Goal: Obtain resource: Download file/media

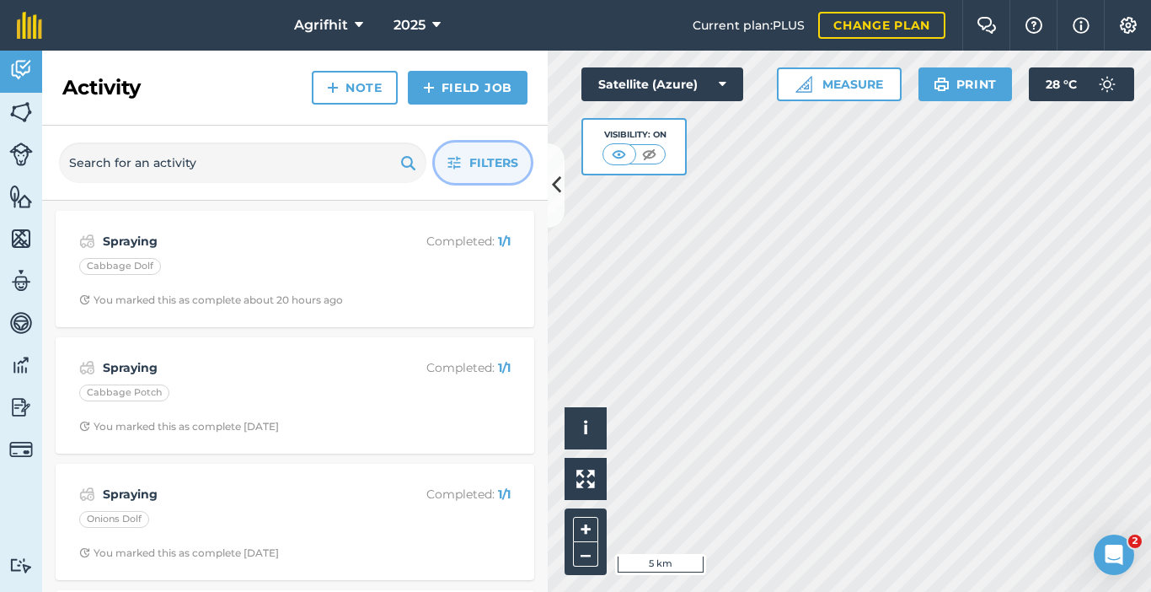
click at [474, 172] on span "Filters" at bounding box center [493, 162] width 49 height 19
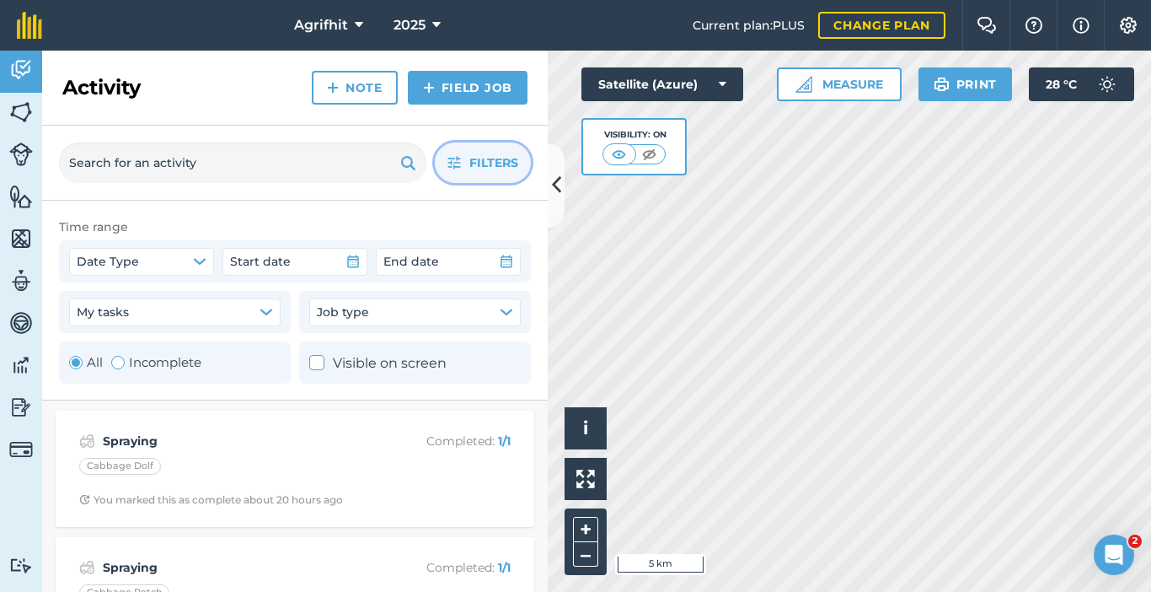
click at [121, 365] on div "Toggle Activity" at bounding box center [117, 362] width 13 height 13
radio input "false"
radio input "true"
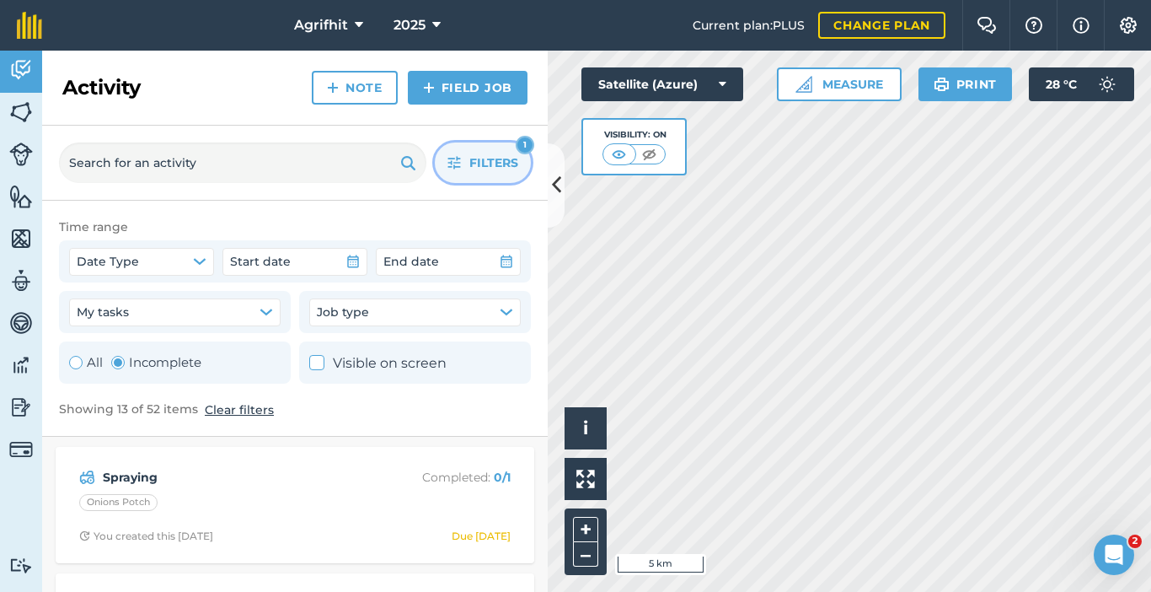
click at [501, 162] on span "Filters" at bounding box center [493, 162] width 49 height 19
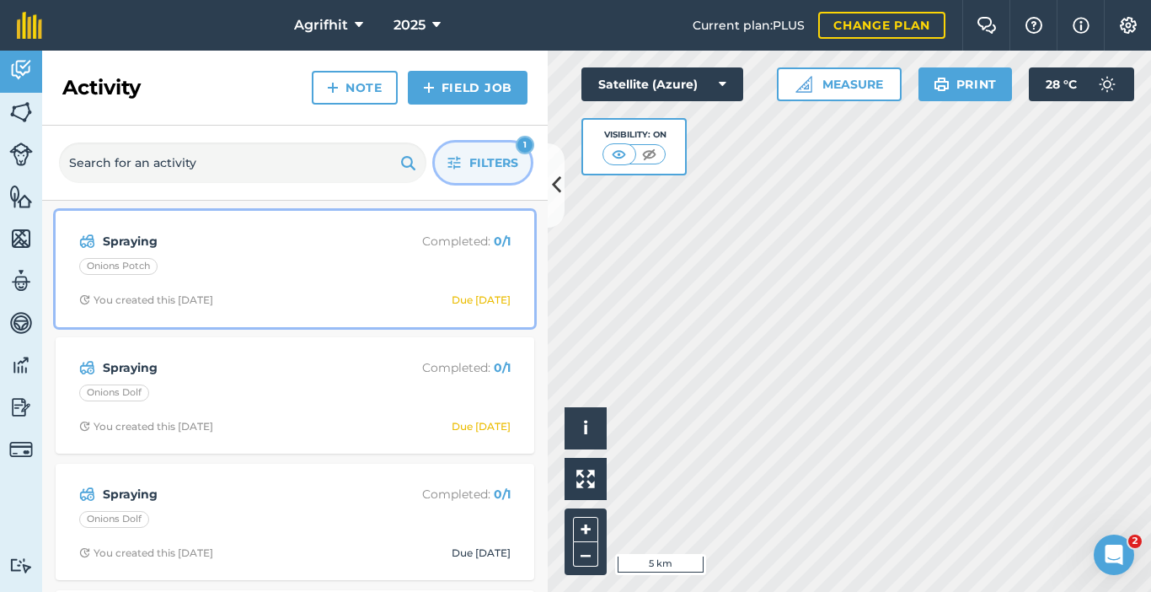
click at [281, 278] on div "Onions Potch" at bounding box center [295, 269] width 432 height 22
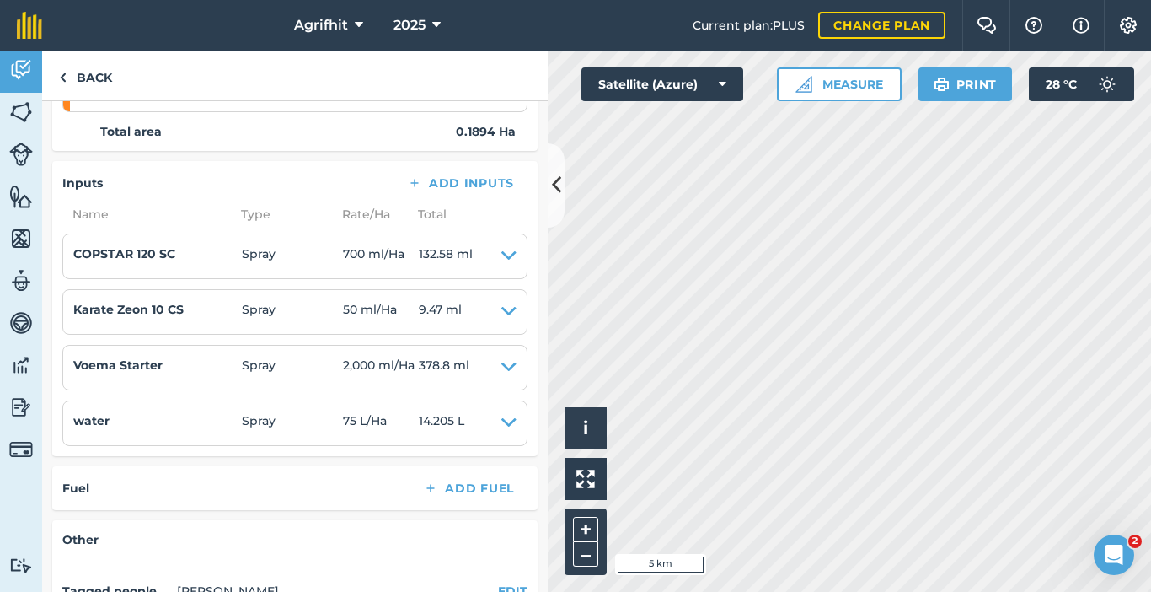
scroll to position [210, 0]
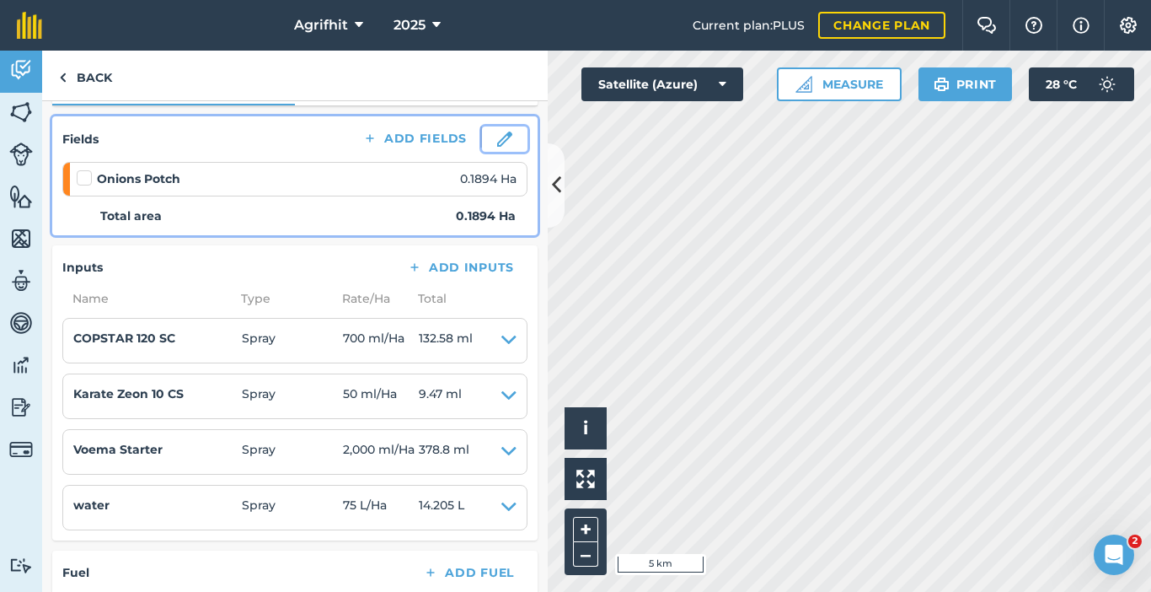
click at [497, 146] on img at bounding box center [504, 138] width 15 height 15
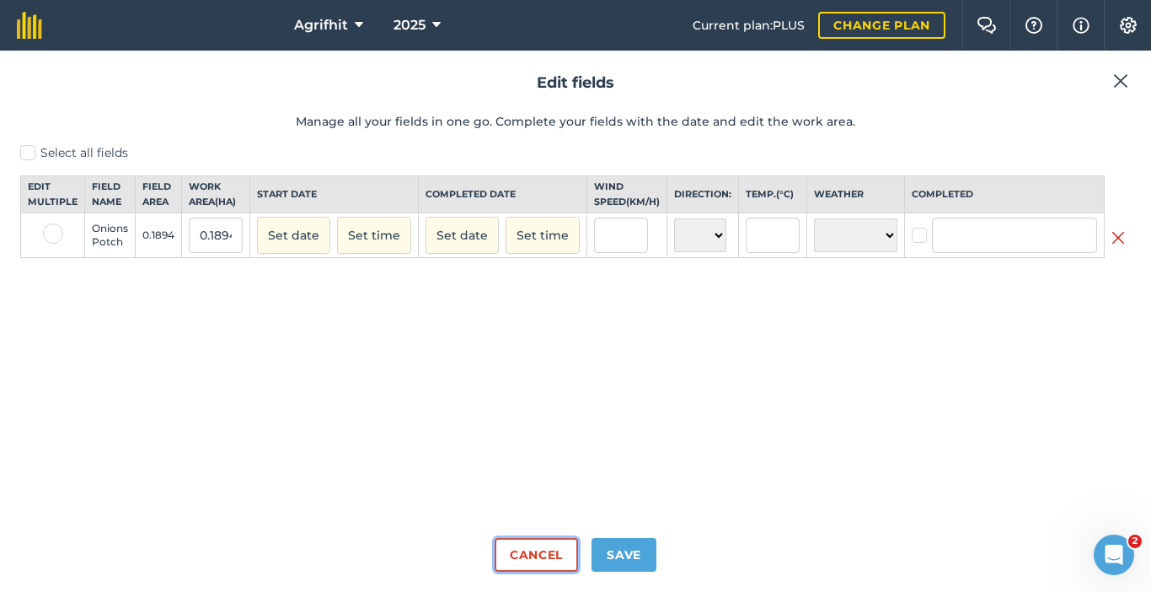
click at [528, 547] on button "Cancel" at bounding box center [536, 555] width 83 height 34
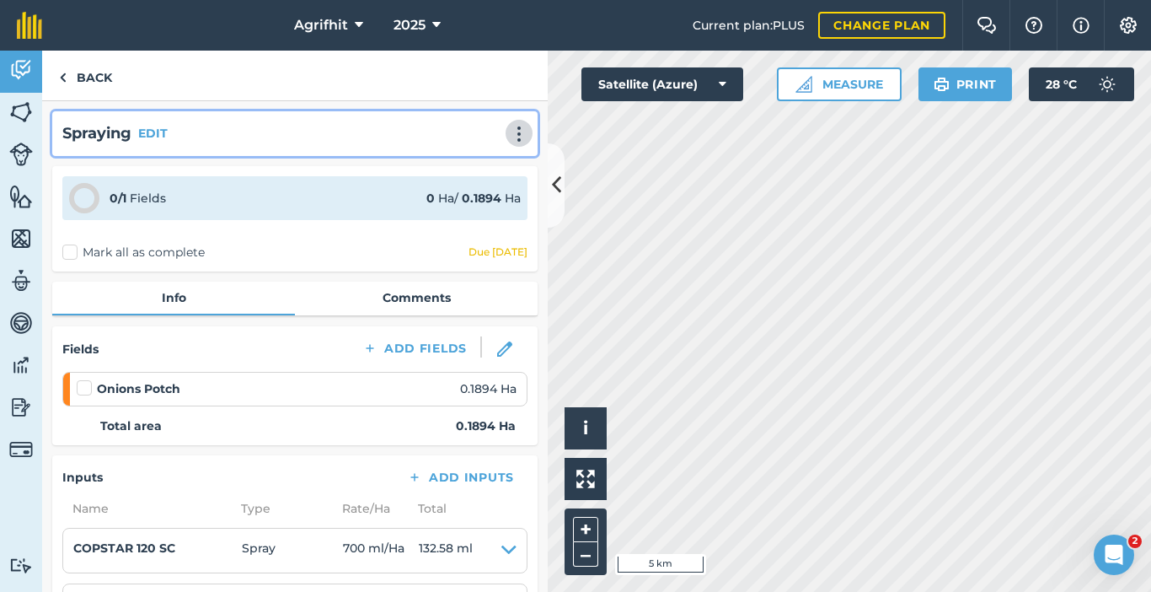
click at [509, 126] on img at bounding box center [519, 134] width 20 height 17
click at [465, 167] on link "Print" at bounding box center [484, 170] width 108 height 34
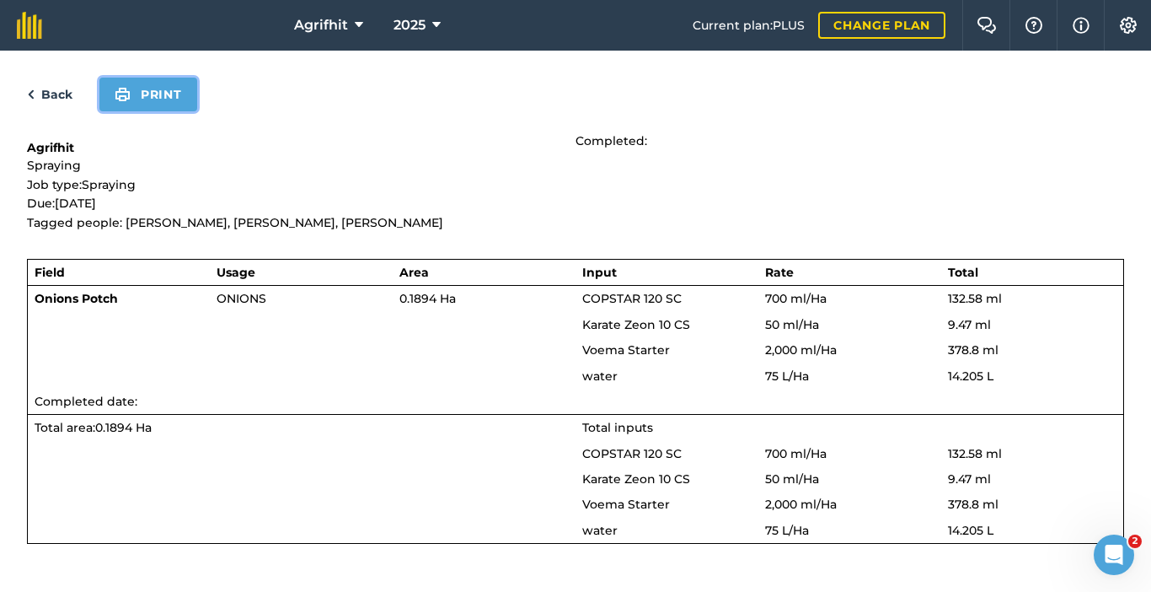
click at [148, 94] on button "Print" at bounding box center [148, 95] width 98 height 34
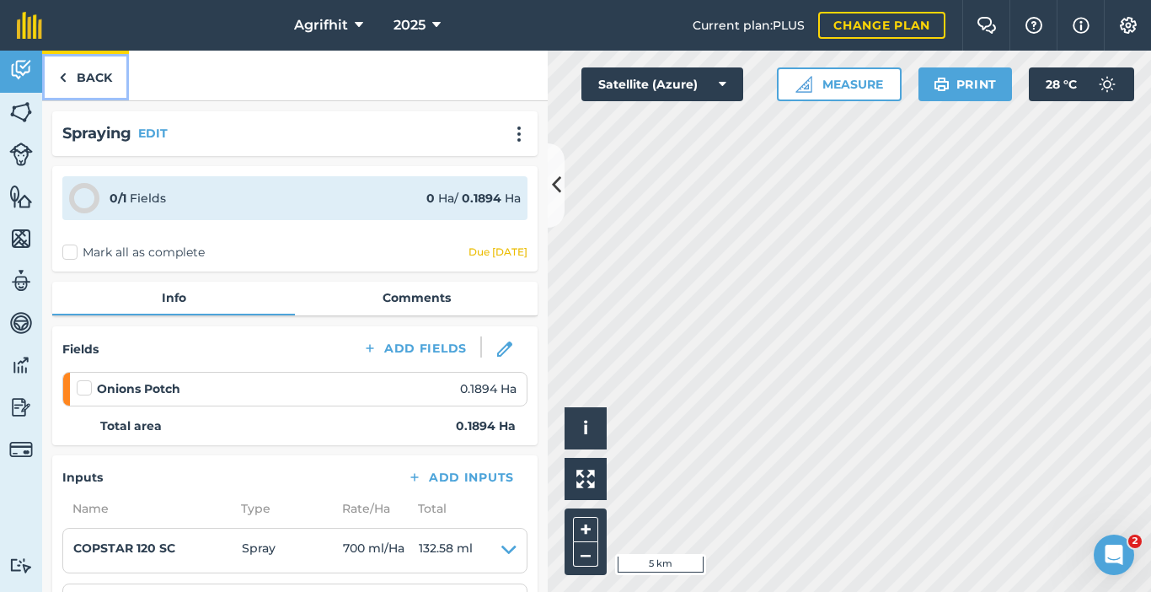
click at [62, 70] on img at bounding box center [63, 77] width 8 height 20
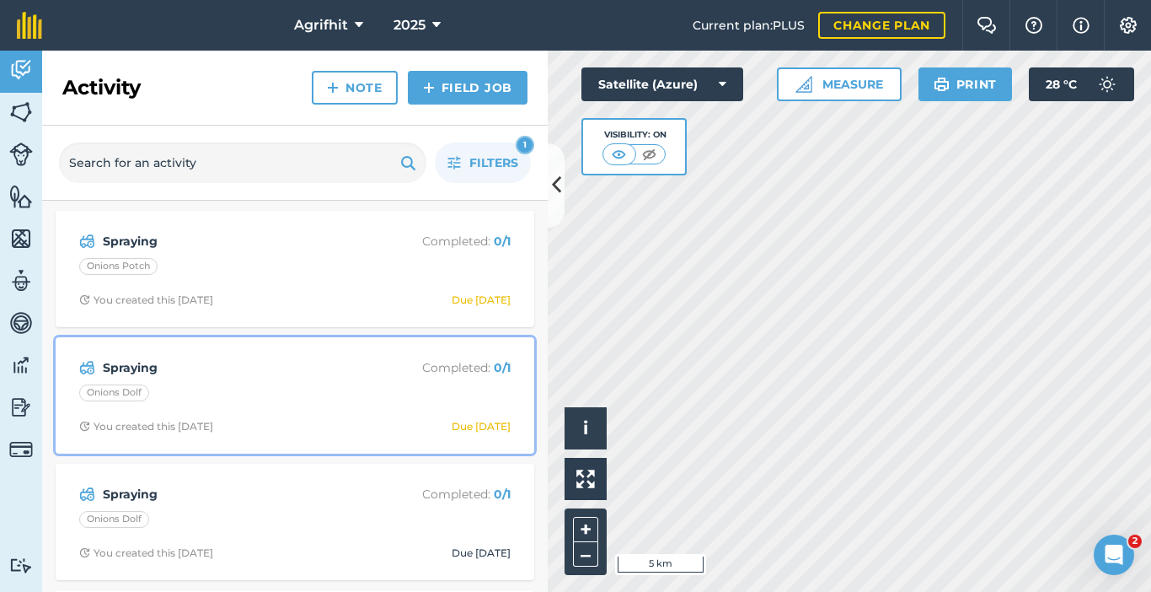
click at [298, 372] on strong "Spraying" at bounding box center [236, 367] width 267 height 19
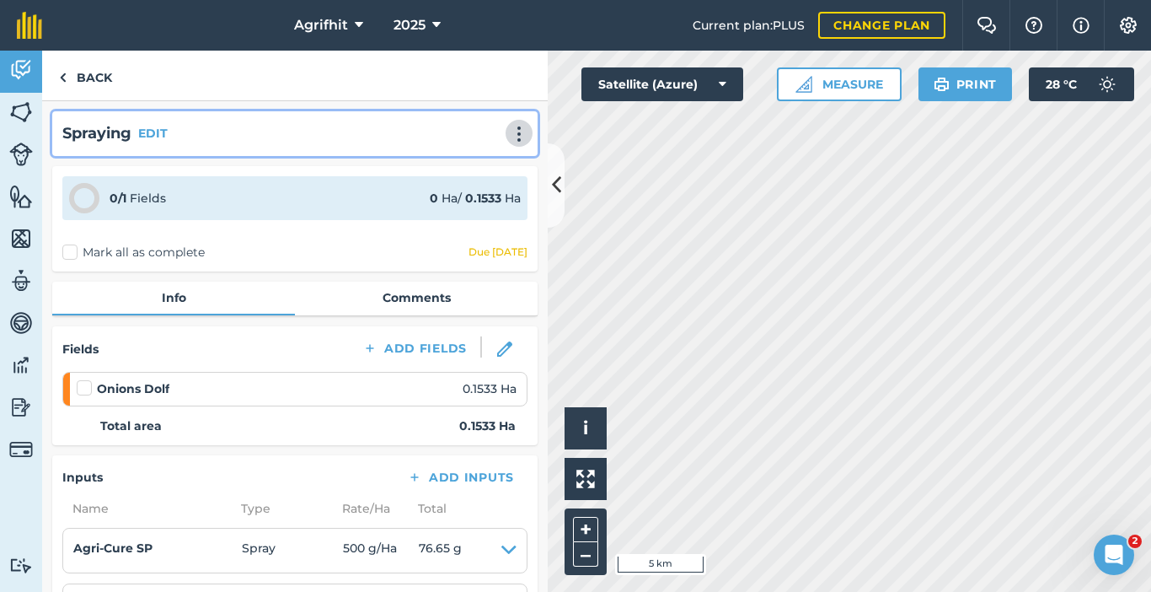
click at [509, 139] on img at bounding box center [519, 134] width 20 height 17
click at [453, 171] on link "Print" at bounding box center [484, 170] width 108 height 34
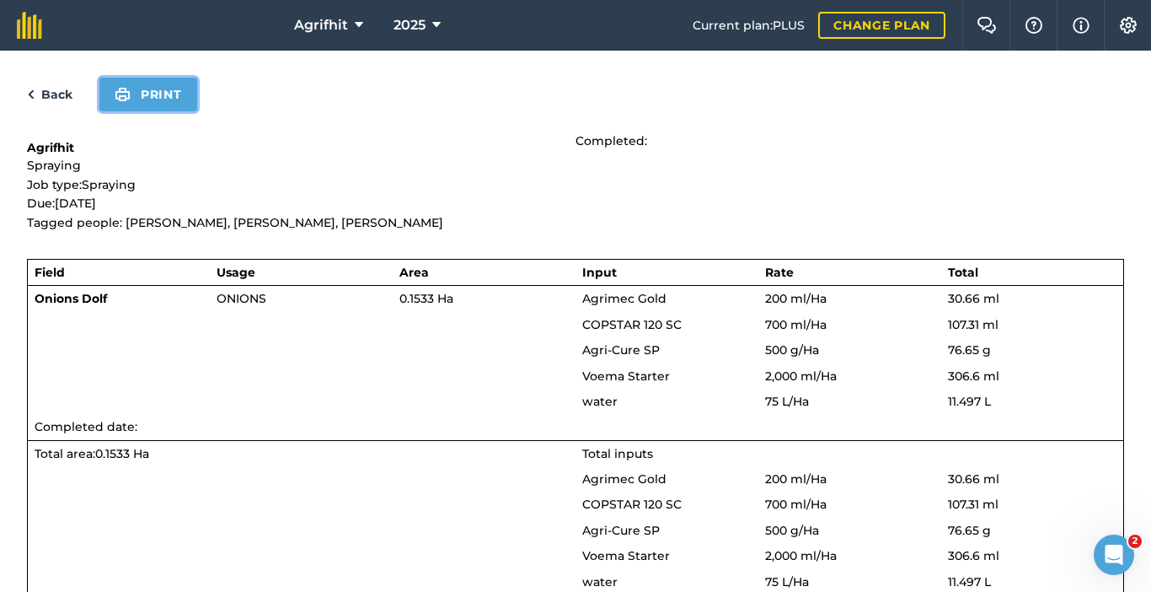
click at [140, 97] on button "Print" at bounding box center [148, 95] width 98 height 34
click at [32, 95] on img at bounding box center [31, 94] width 8 height 20
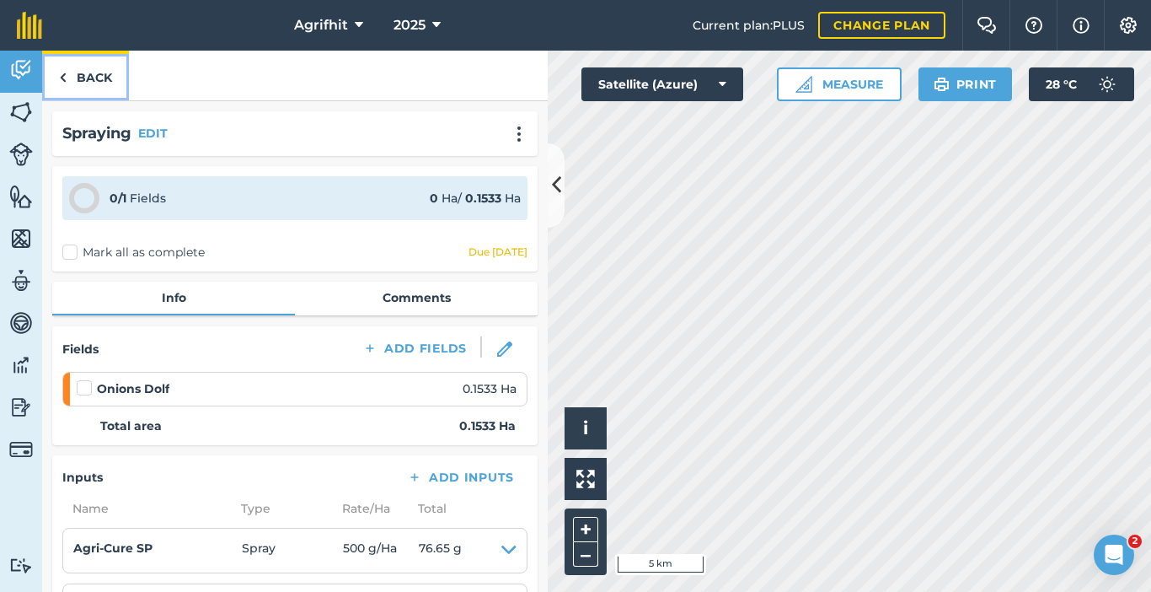
click at [88, 84] on link "Back" at bounding box center [85, 76] width 87 height 50
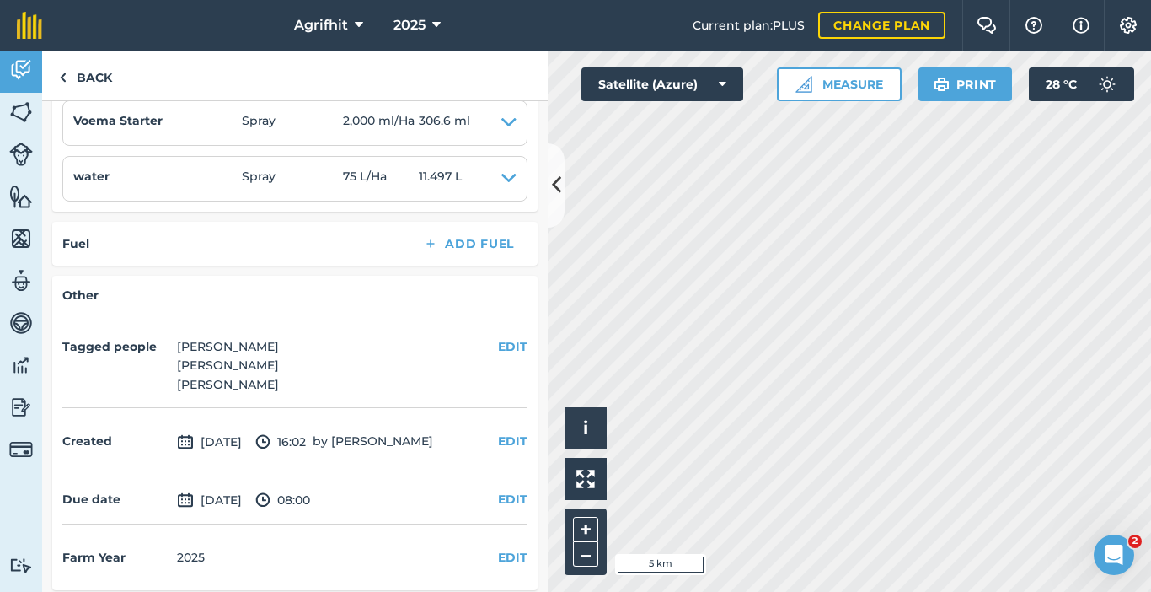
scroll to position [603, 0]
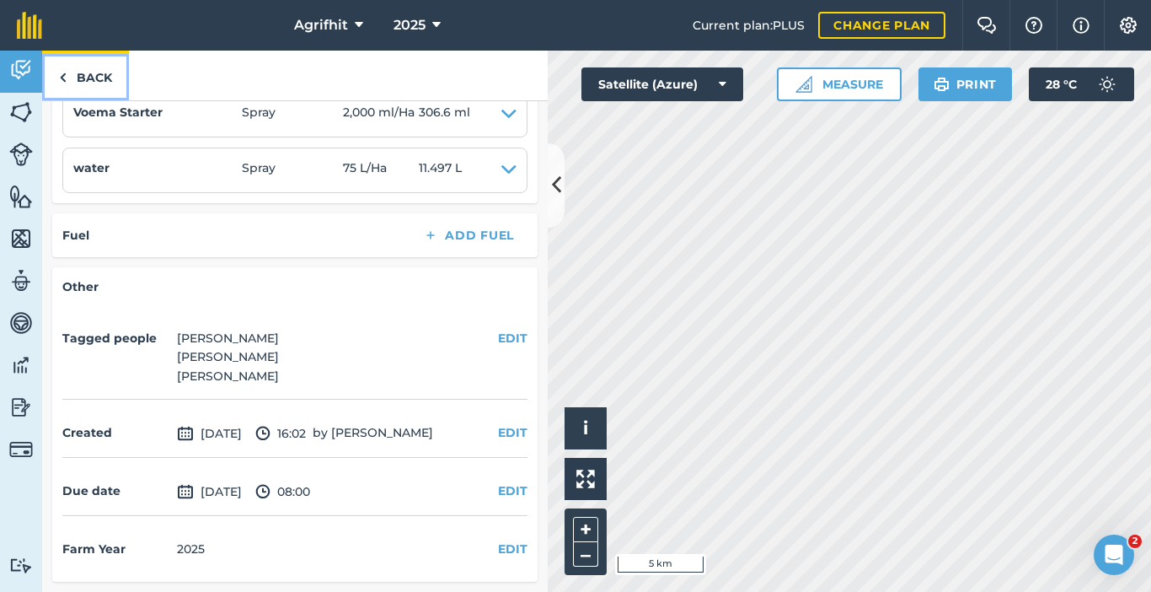
click at [69, 70] on link "Back" at bounding box center [85, 76] width 87 height 50
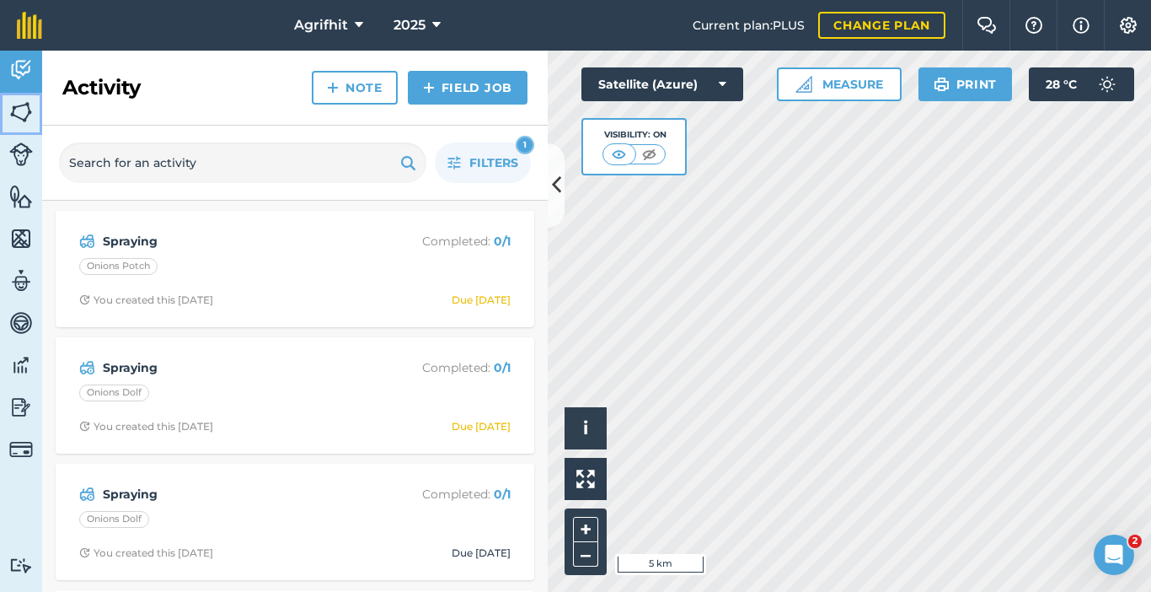
click at [27, 117] on img at bounding box center [21, 111] width 24 height 25
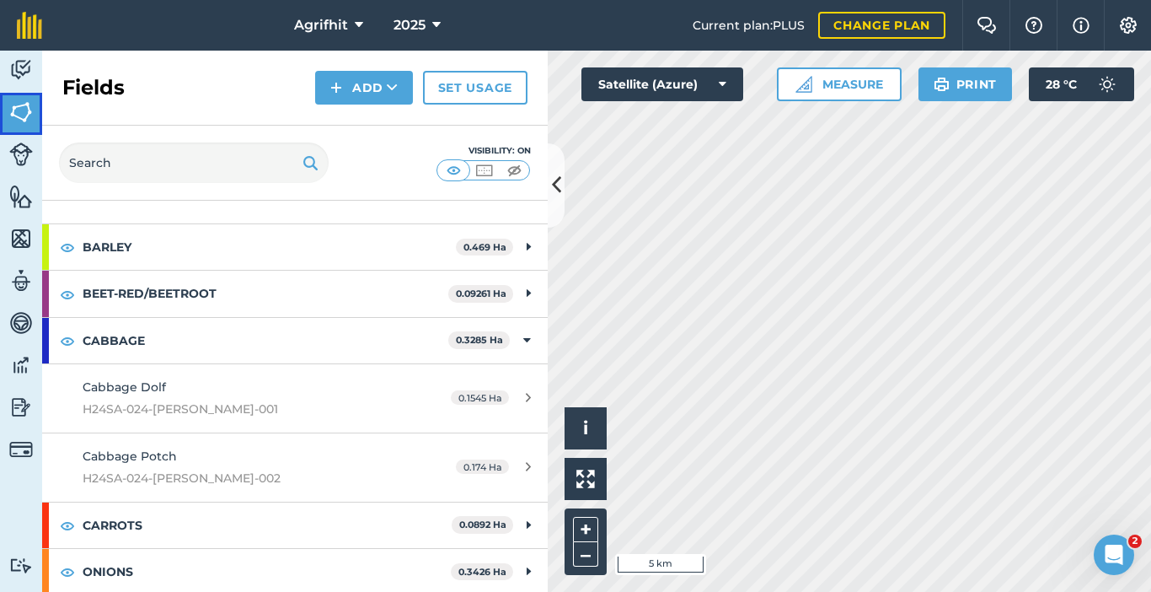
scroll to position [84, 0]
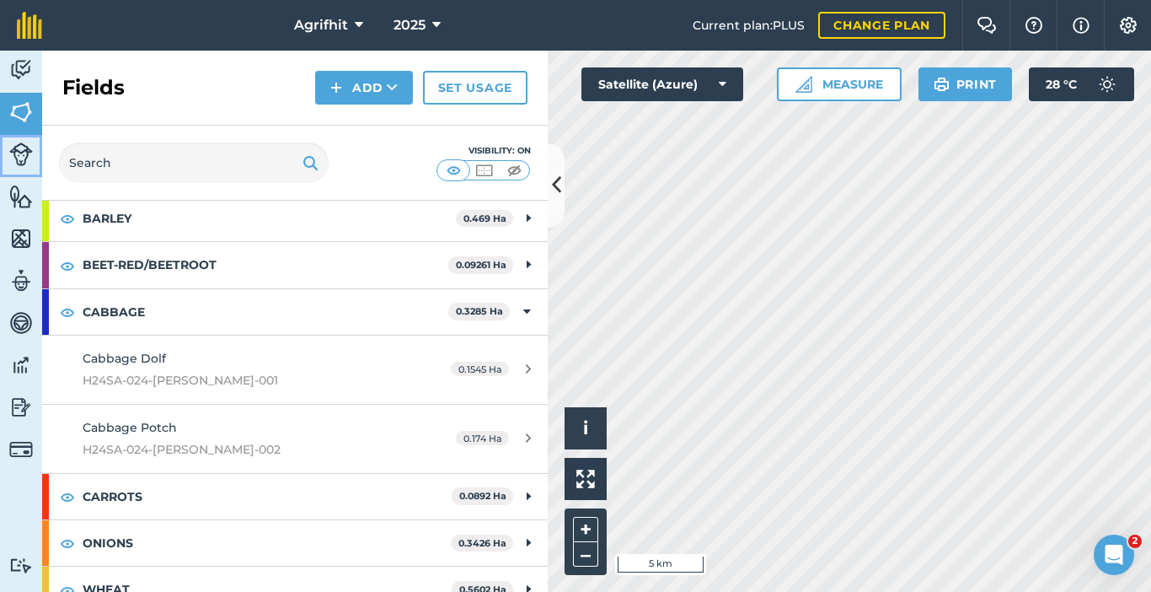
click at [24, 148] on img at bounding box center [21, 154] width 24 height 24
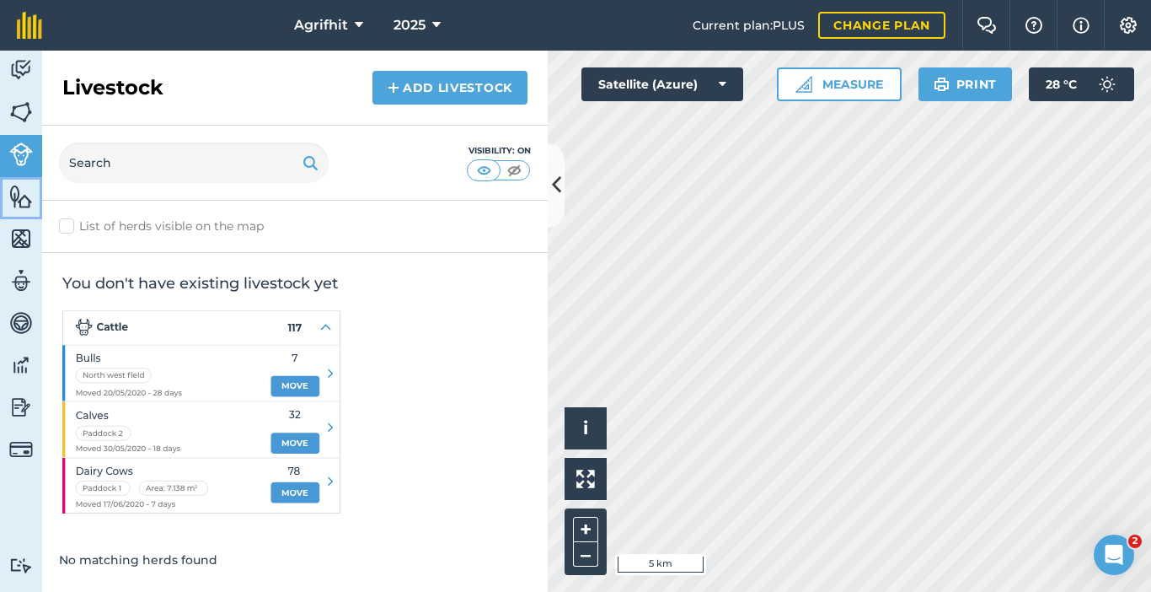
click at [29, 200] on img at bounding box center [21, 196] width 24 height 25
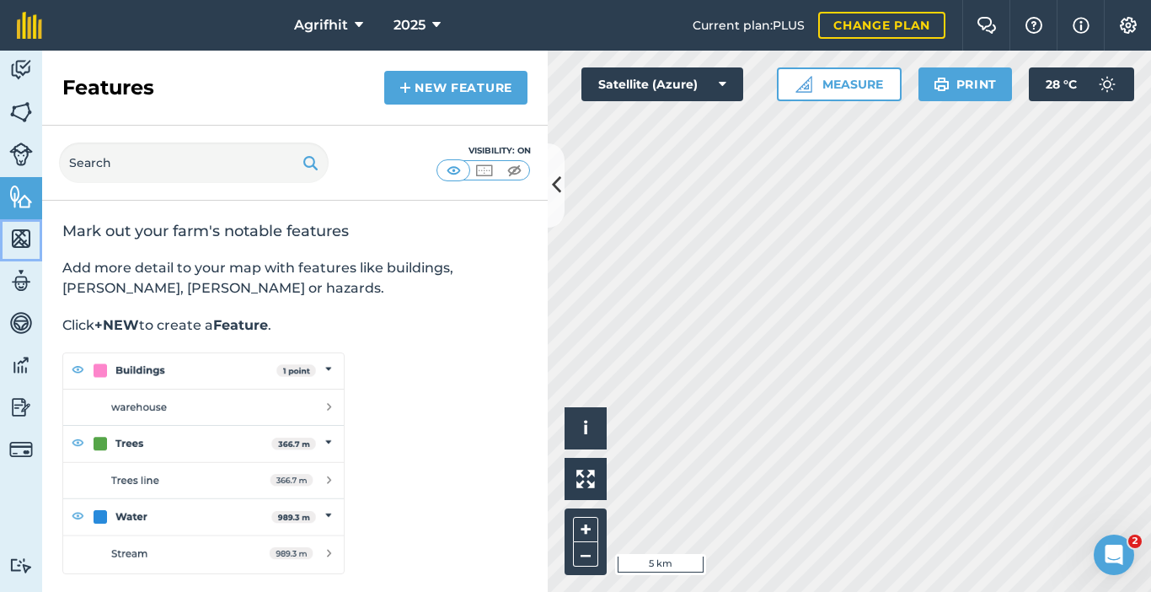
click at [20, 241] on img at bounding box center [21, 238] width 24 height 25
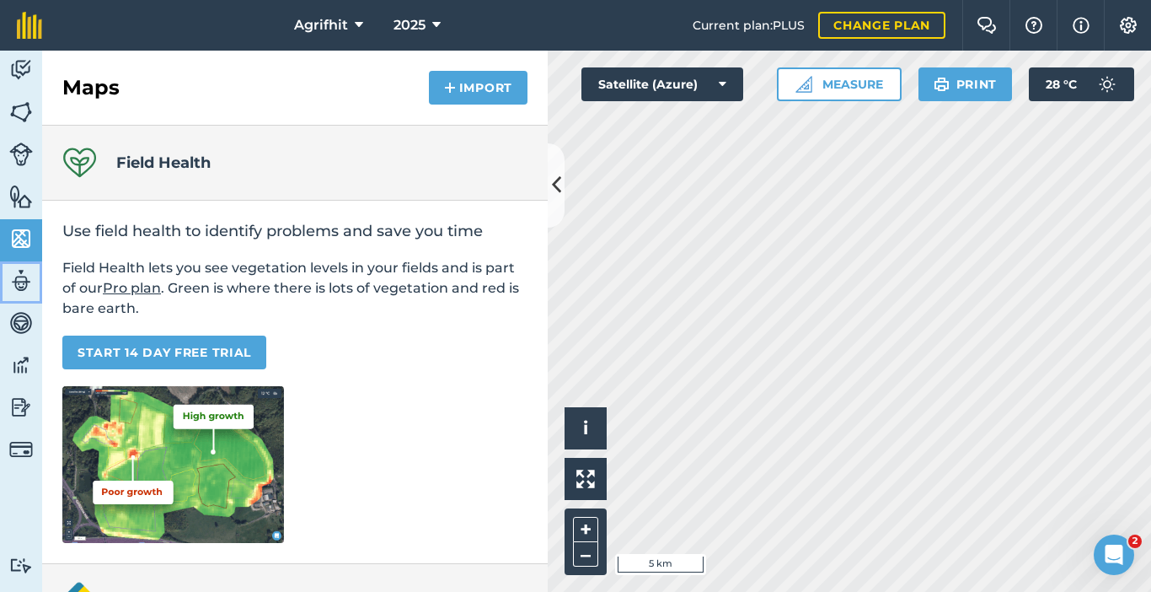
click at [13, 281] on img at bounding box center [21, 280] width 24 height 25
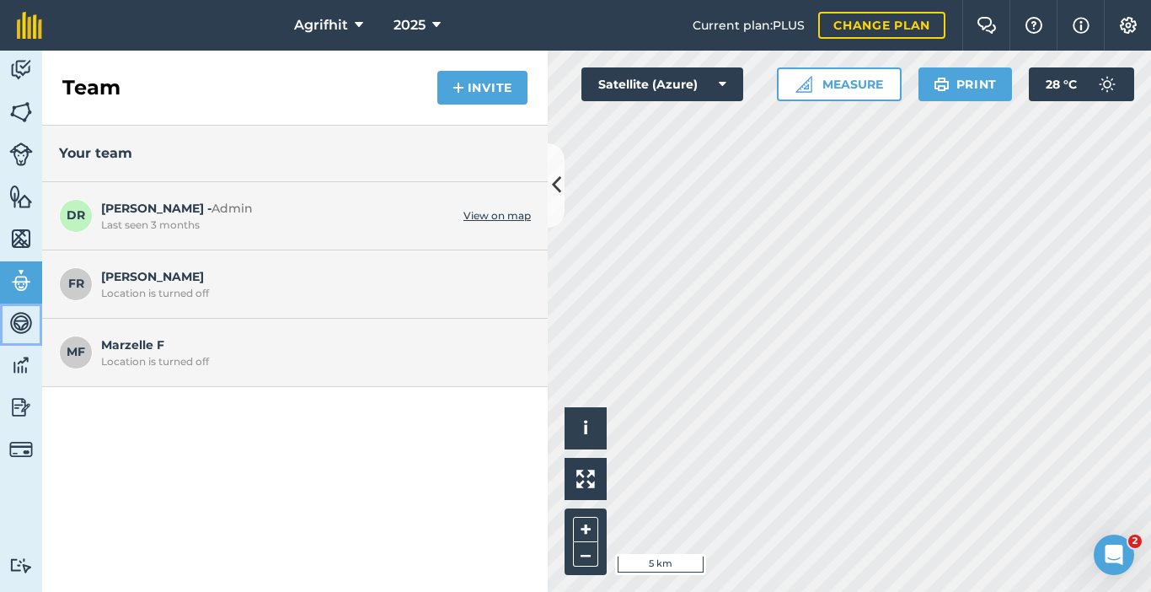
click at [18, 319] on img at bounding box center [21, 322] width 24 height 25
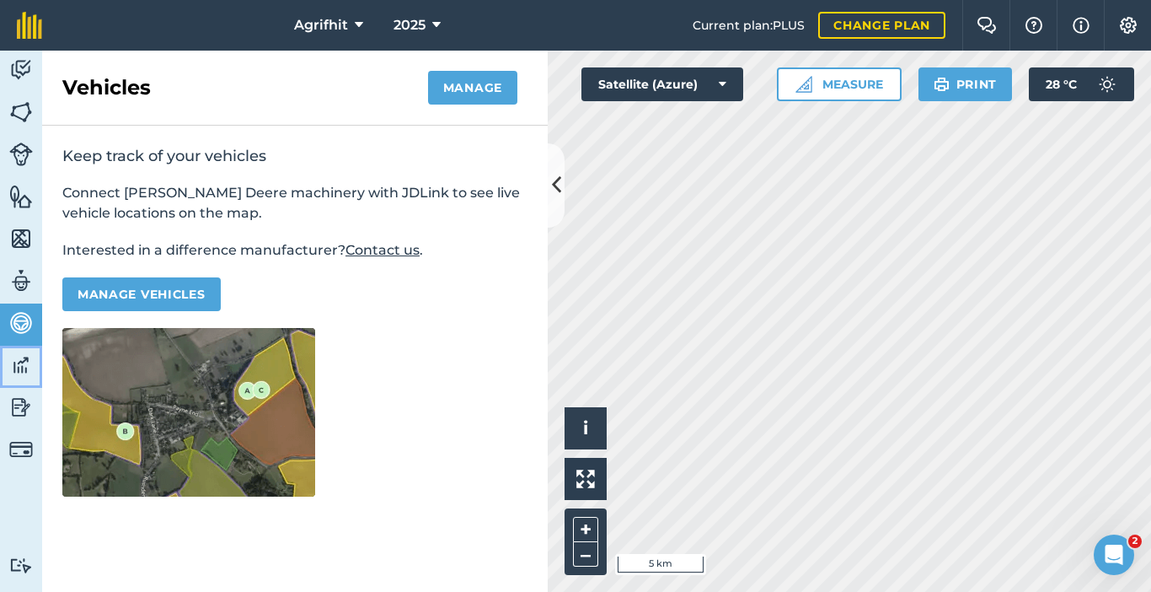
click at [20, 367] on img at bounding box center [21, 364] width 24 height 25
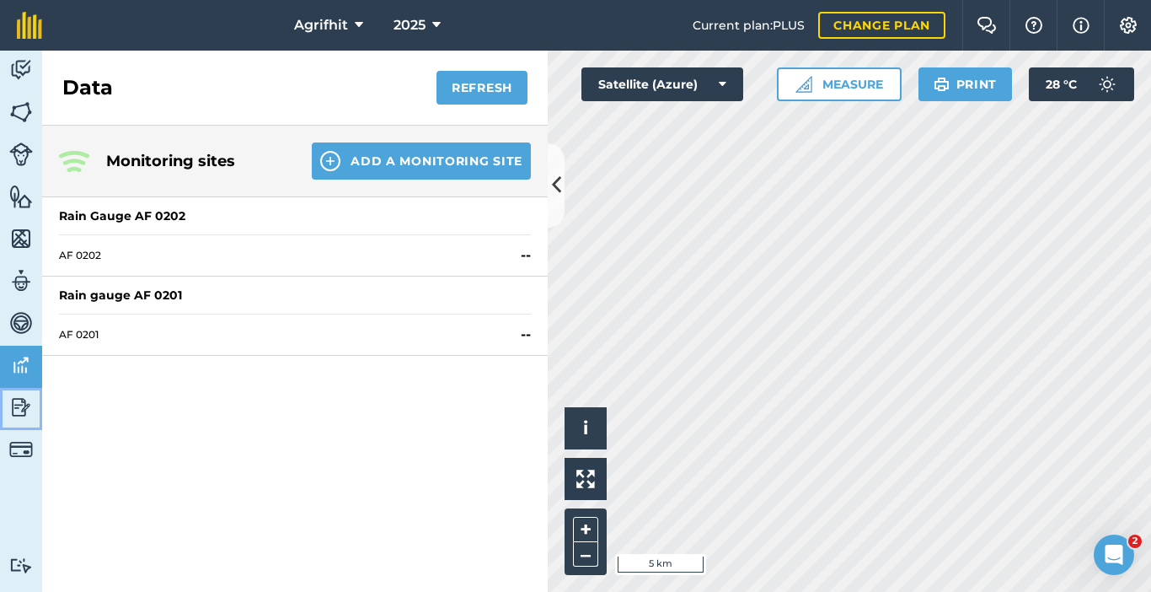
click at [23, 410] on img at bounding box center [21, 406] width 24 height 25
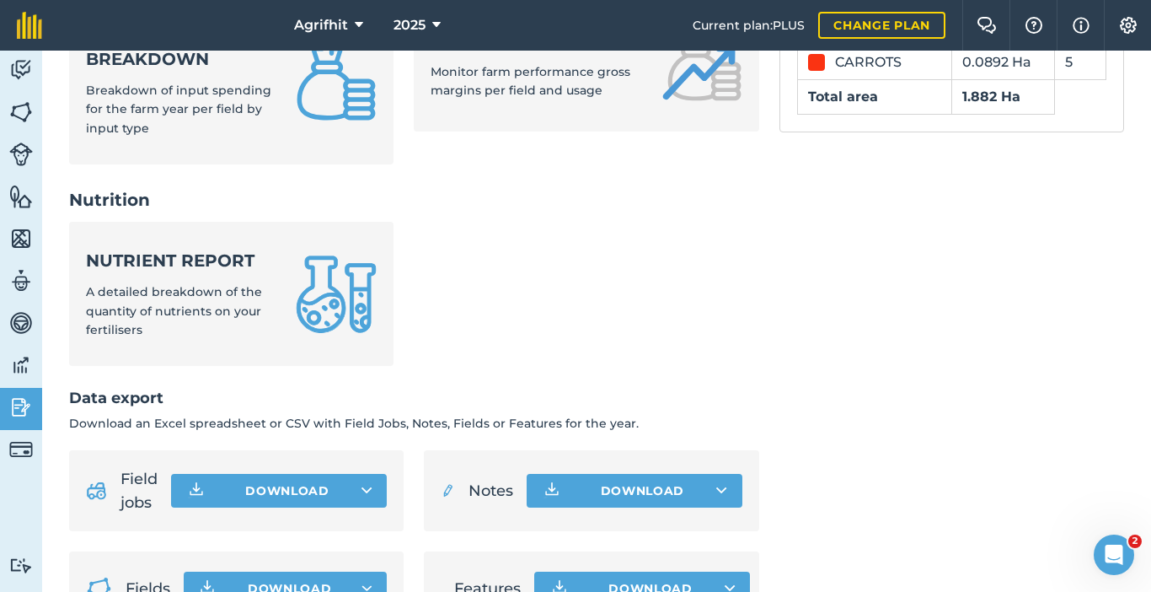
scroll to position [823, 0]
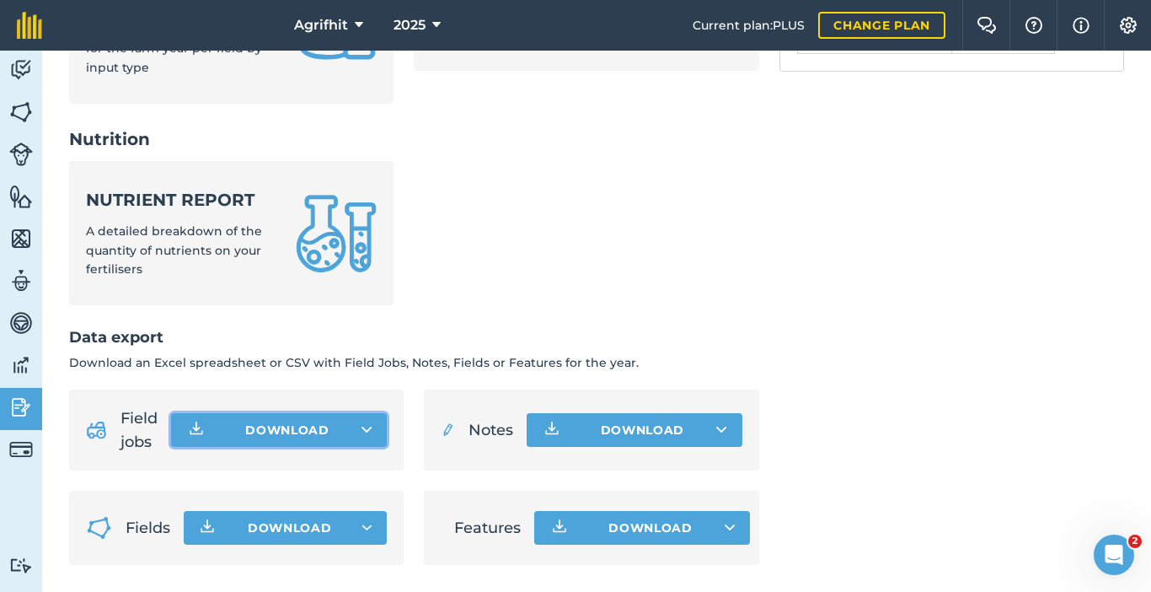
click at [266, 432] on button "Download" at bounding box center [279, 430] width 216 height 34
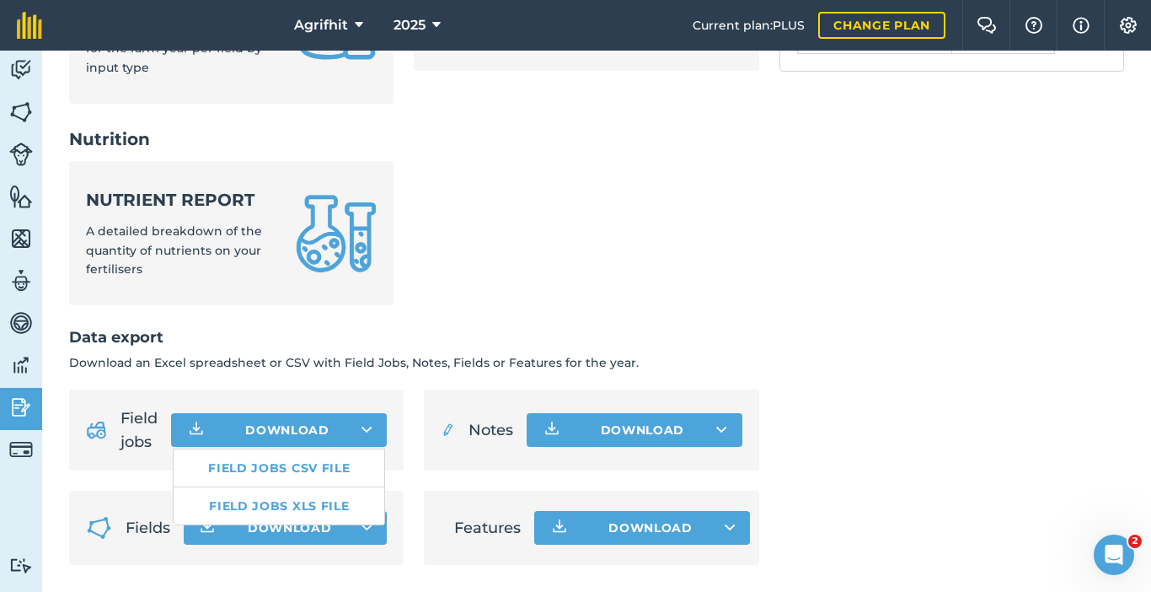
click at [571, 314] on ul "Nutrient report A detailed breakdown of the quantity of nutrients on your ferti…" at bounding box center [414, 243] width 690 height 164
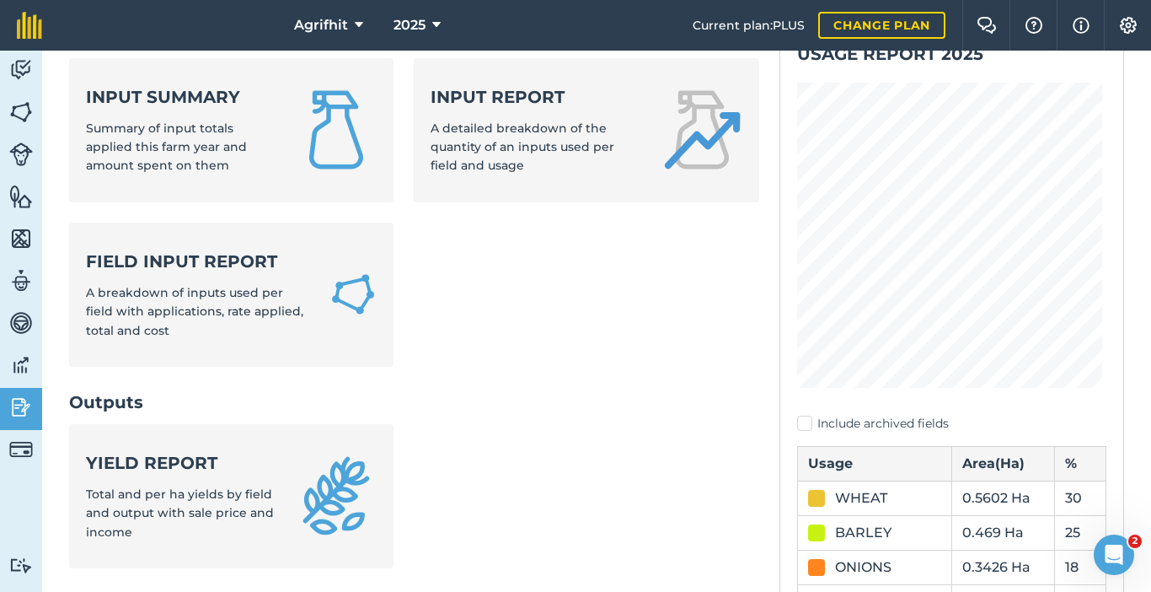
scroll to position [0, 0]
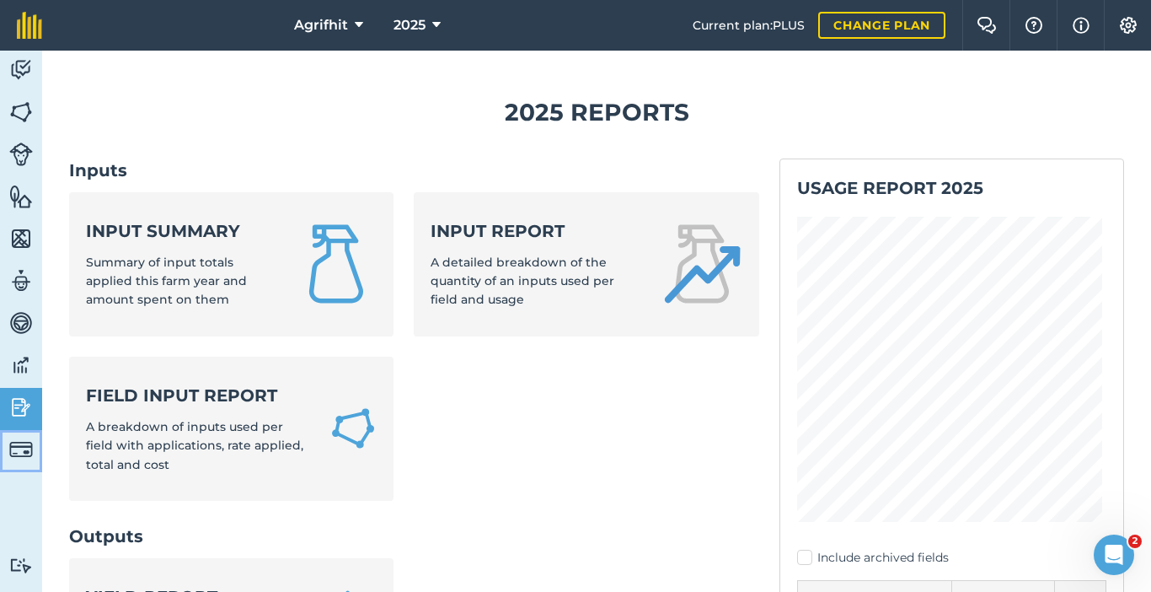
click at [28, 443] on img at bounding box center [21, 449] width 24 height 24
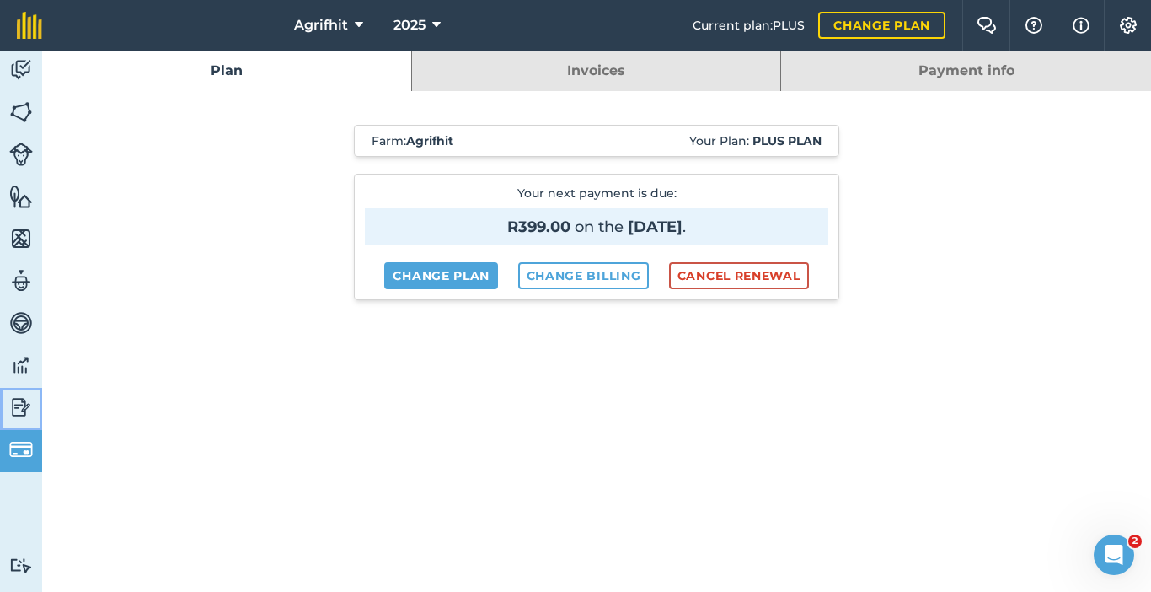
click at [24, 411] on img at bounding box center [21, 406] width 24 height 25
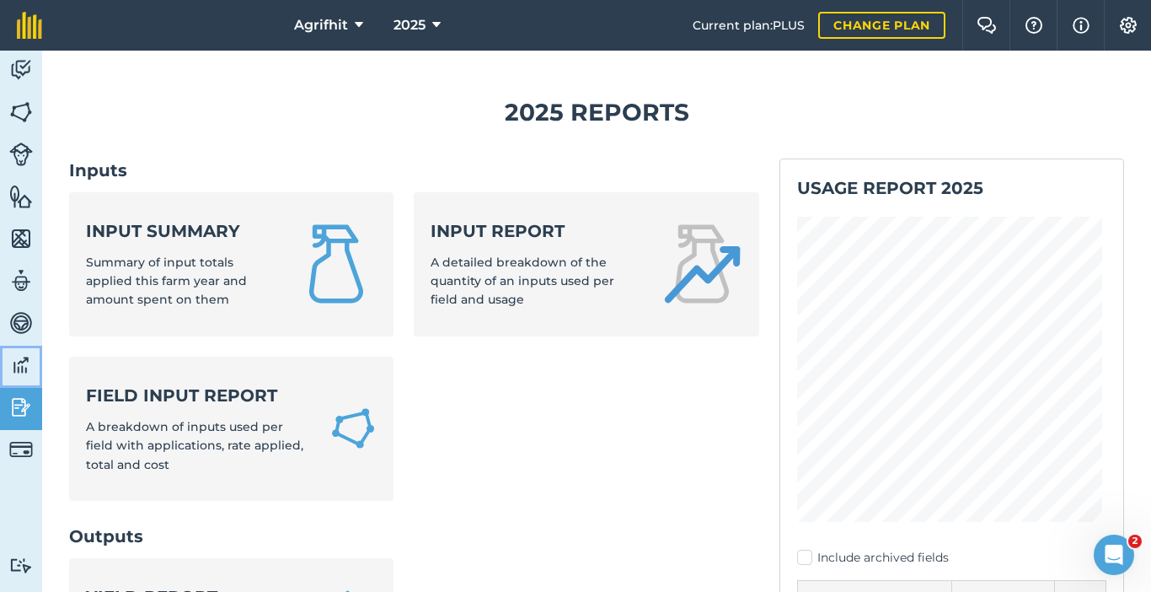
click at [8, 370] on link "Data" at bounding box center [21, 367] width 42 height 42
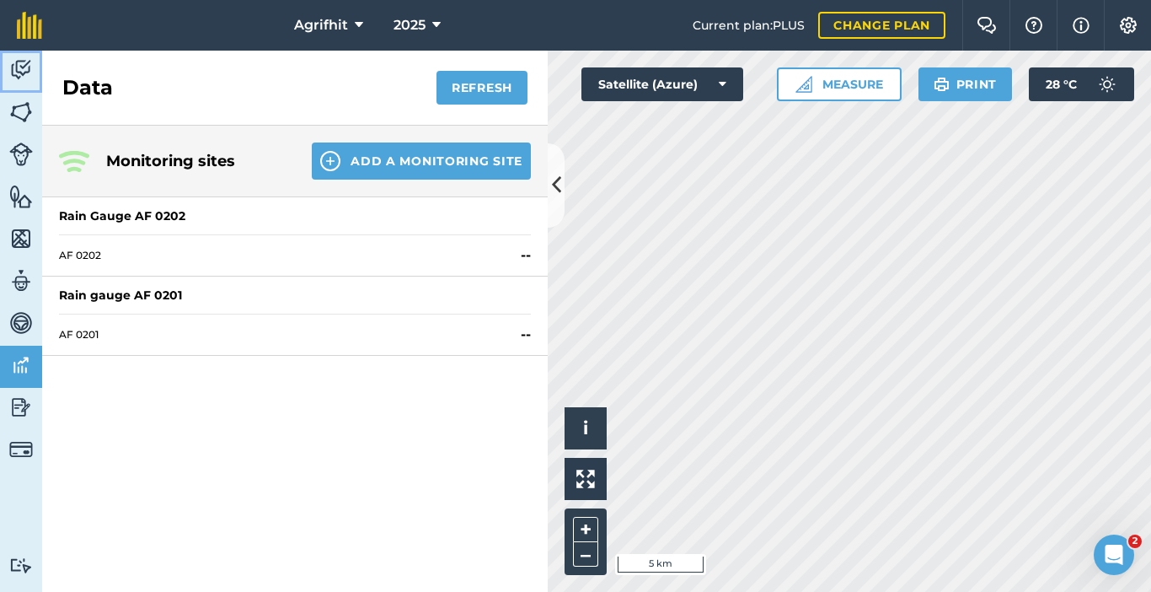
click at [30, 61] on img at bounding box center [21, 69] width 24 height 25
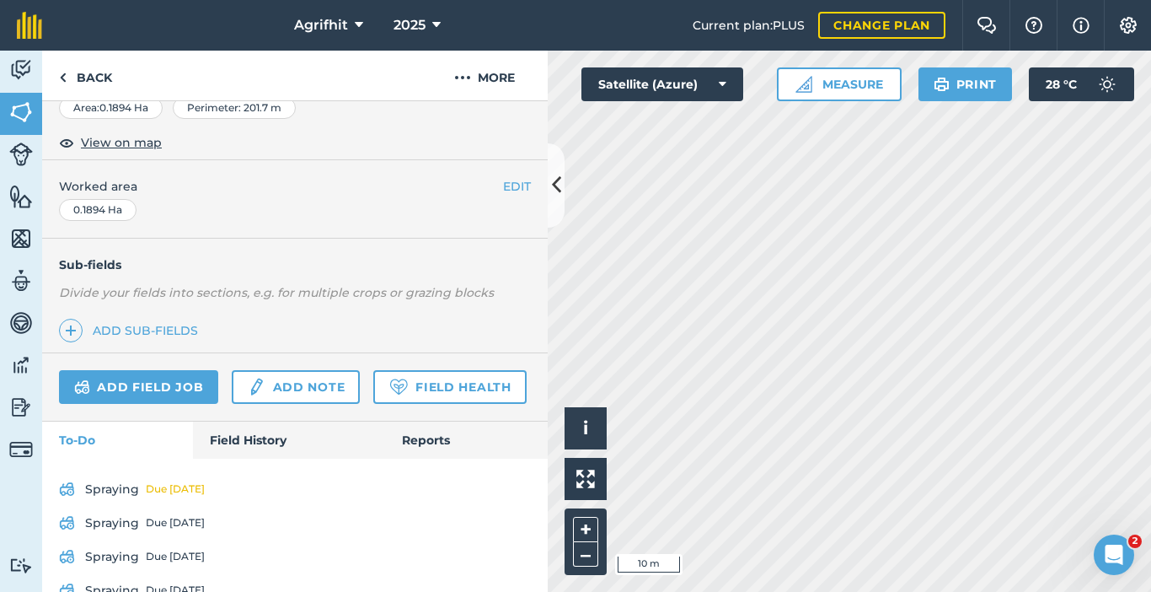
scroll to position [494, 0]
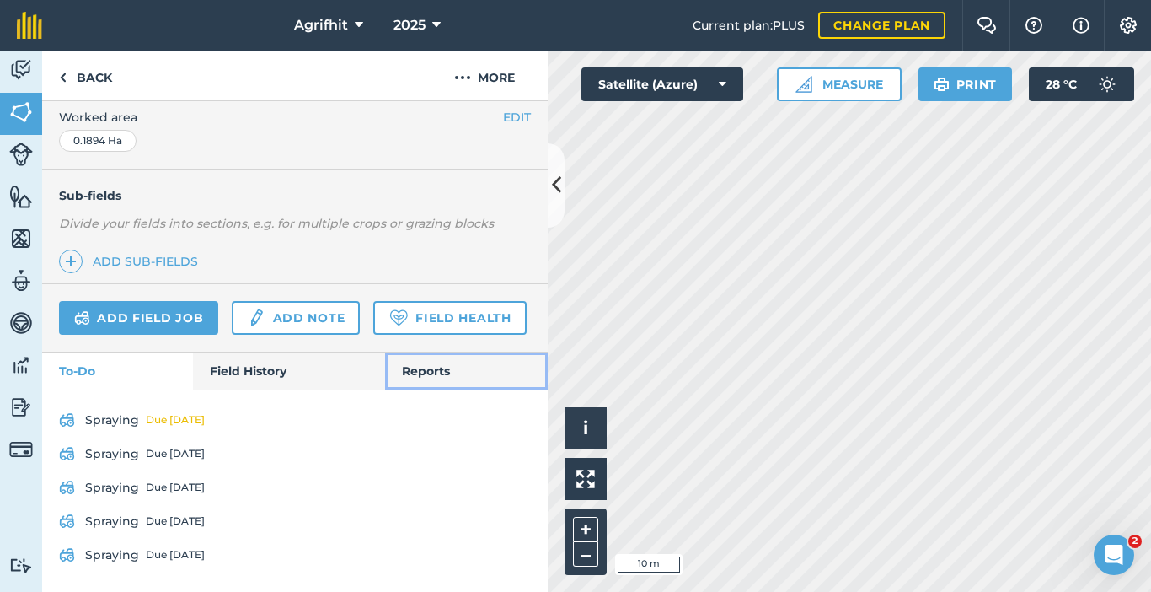
click at [424, 372] on link "Reports" at bounding box center [466, 370] width 163 height 37
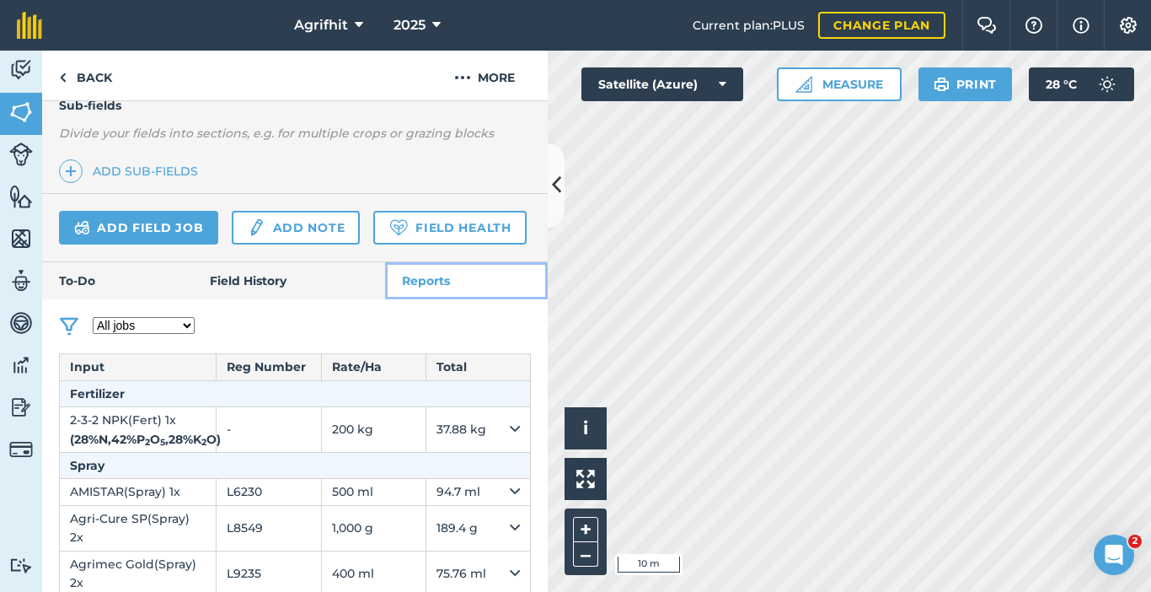
scroll to position [295, 0]
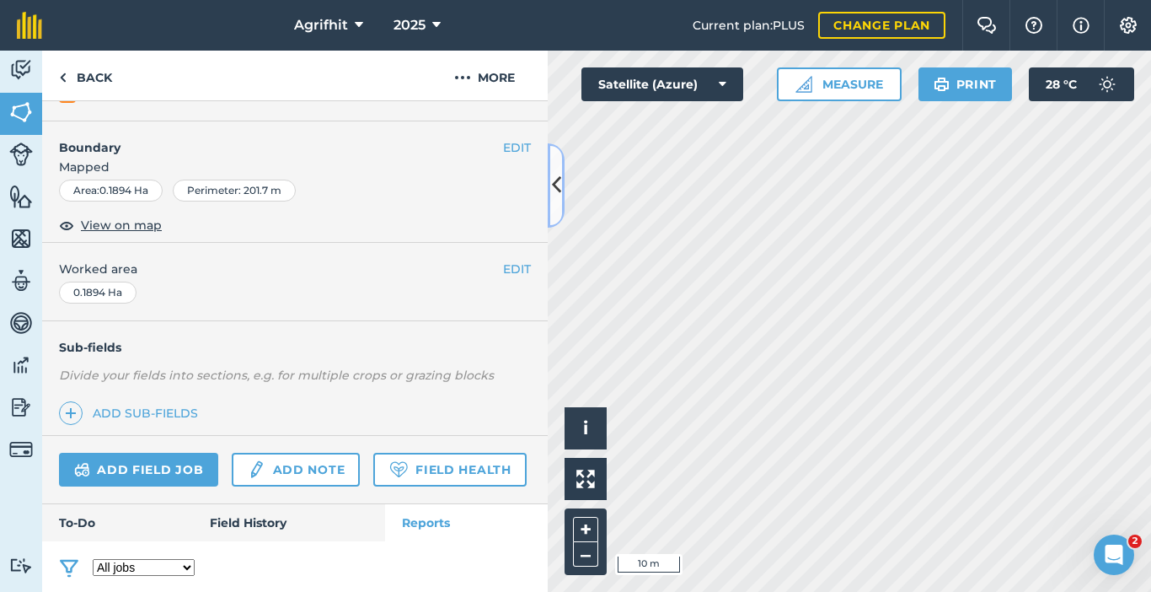
click at [559, 183] on icon at bounding box center [556, 184] width 9 height 29
